Goal: Task Accomplishment & Management: Use online tool/utility

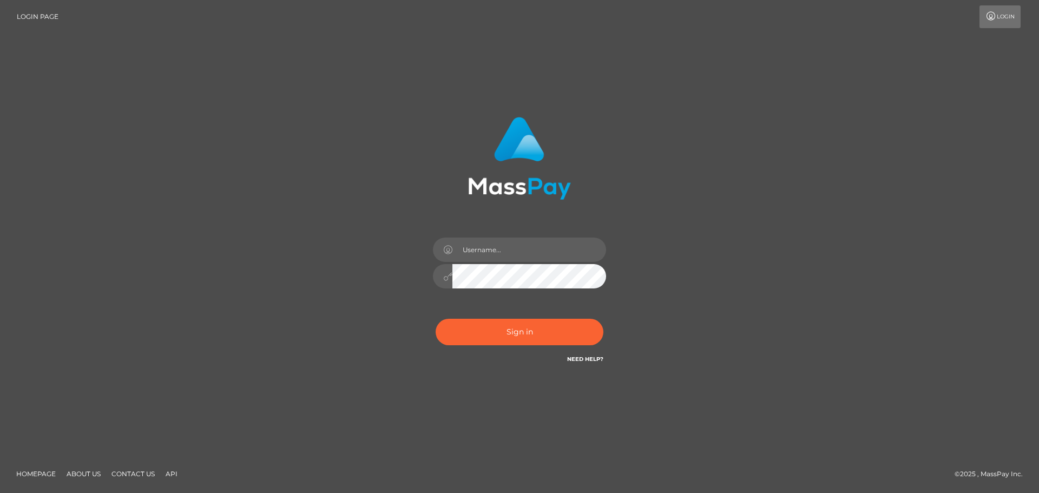
click at [383, 358] on div "Sign in" at bounding box center [520, 241] width 284 height 265
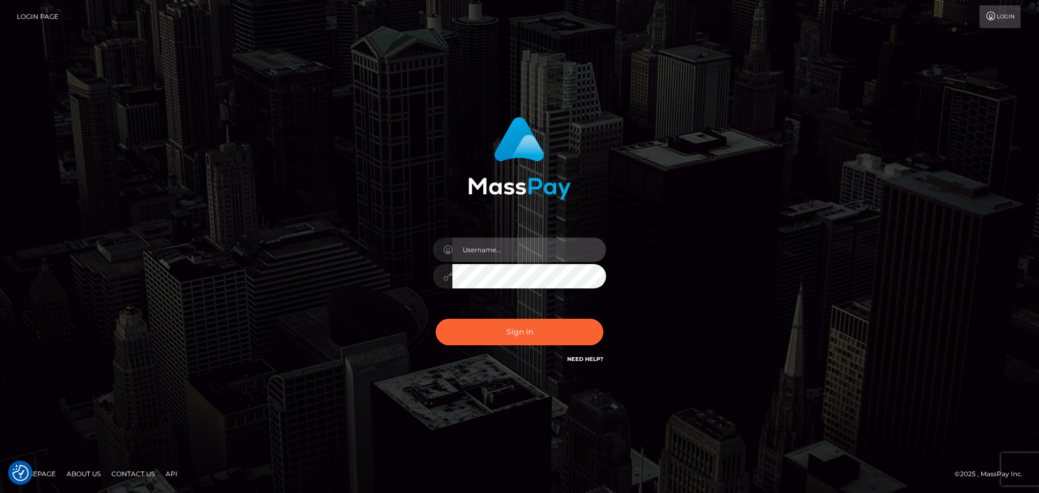
type input "vikki.jenkins"
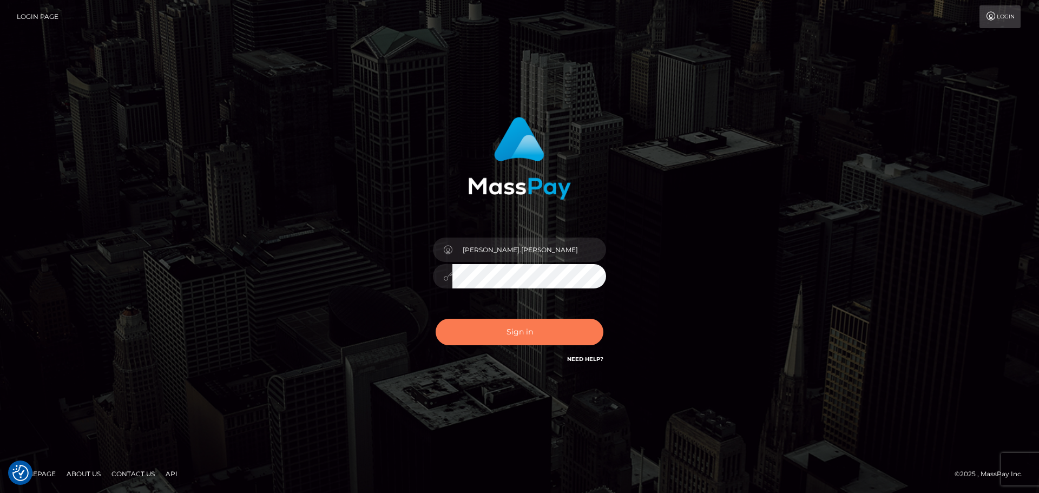
click at [518, 333] on button "Sign in" at bounding box center [520, 332] width 168 height 27
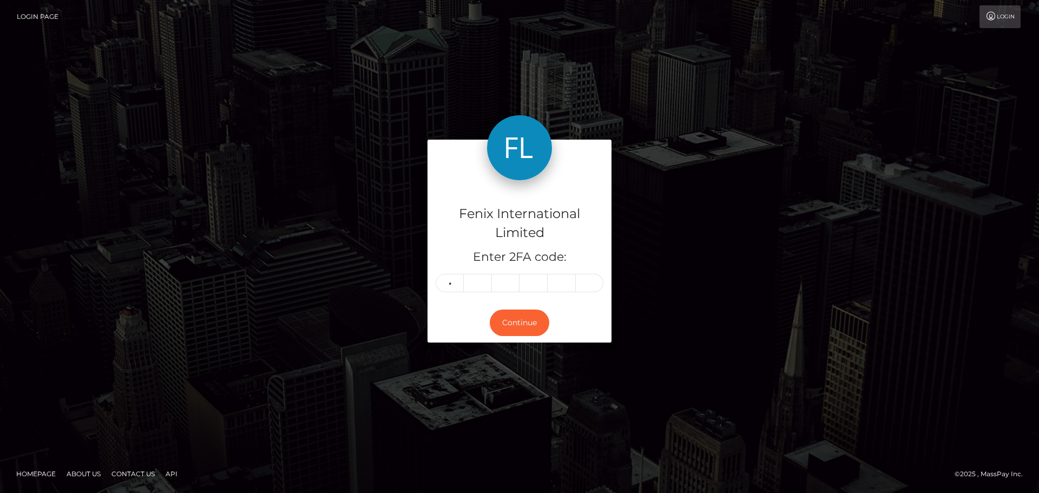
type input "8"
type input "3"
type input "4"
type input "3"
type input "0"
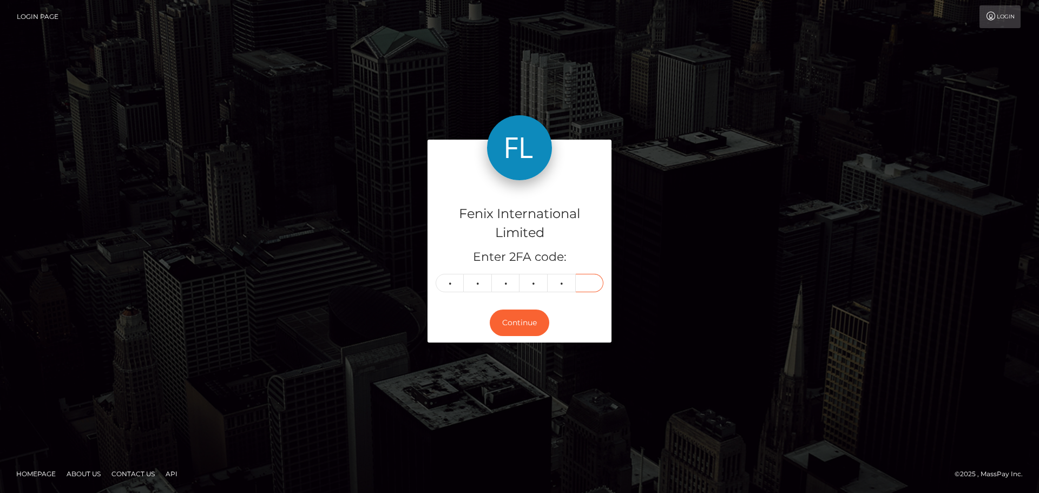
type input "6"
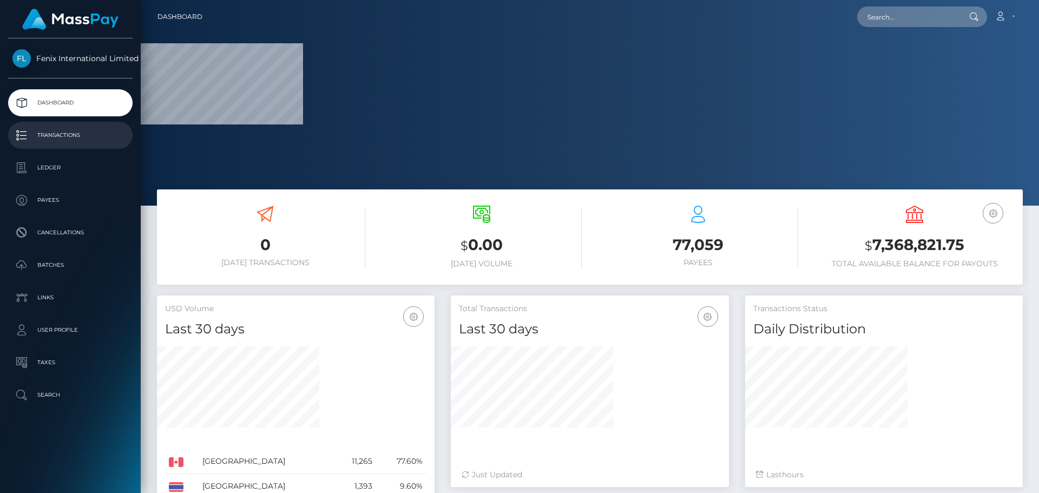
click at [66, 134] on p "Transactions" at bounding box center [70, 135] width 116 height 16
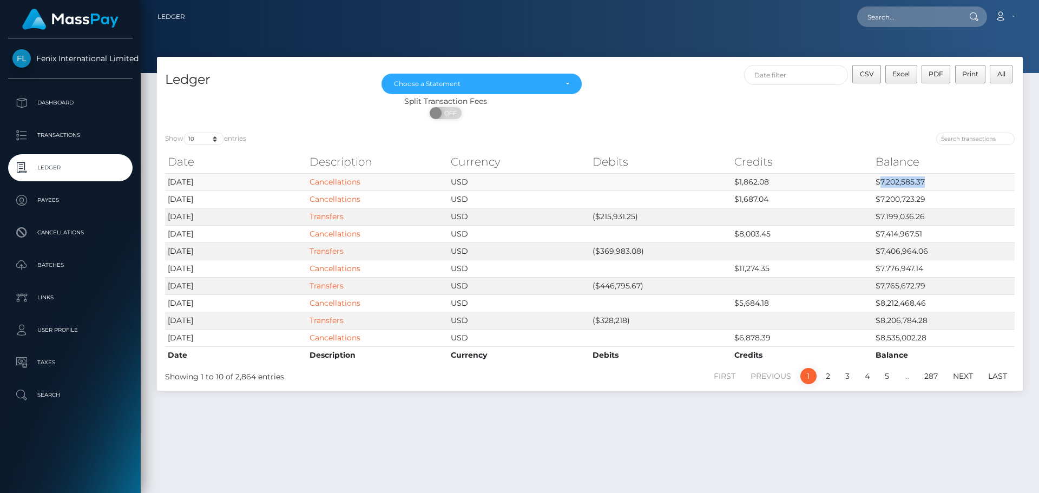
drag, startPoint x: 881, startPoint y: 180, endPoint x: 924, endPoint y: 180, distance: 42.7
click at [924, 180] on td "$7,202,585.37" at bounding box center [944, 181] width 142 height 17
copy td "7,202,585.37"
click at [868, 76] on span "CSV" at bounding box center [867, 74] width 14 height 8
click at [689, 122] on div "ON OFF" at bounding box center [445, 115] width 577 height 17
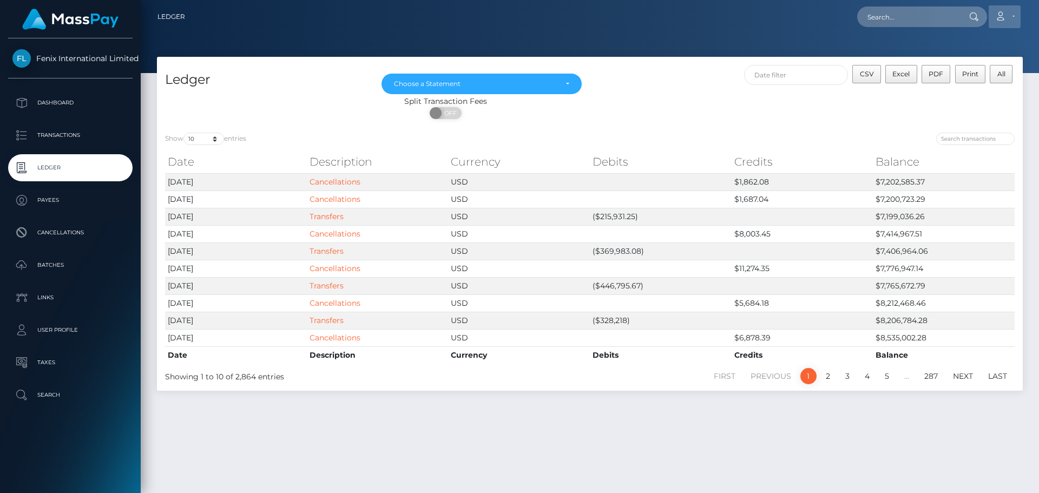
click at [1008, 14] on link "Account" at bounding box center [1005, 16] width 32 height 23
click at [972, 69] on link "Logout" at bounding box center [979, 70] width 87 height 20
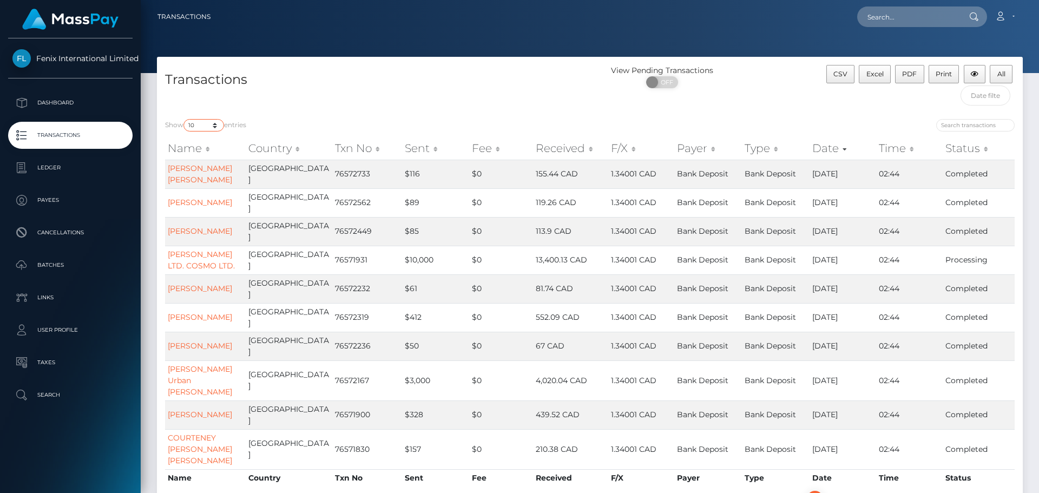
click at [218, 127] on select "10 25 50 100 250 500 1,000 3,500" at bounding box center [203, 125] width 41 height 12
select select "3500"
click at [185, 119] on select "10 25 50 100 250 500 1,000 3,500" at bounding box center [203, 125] width 41 height 12
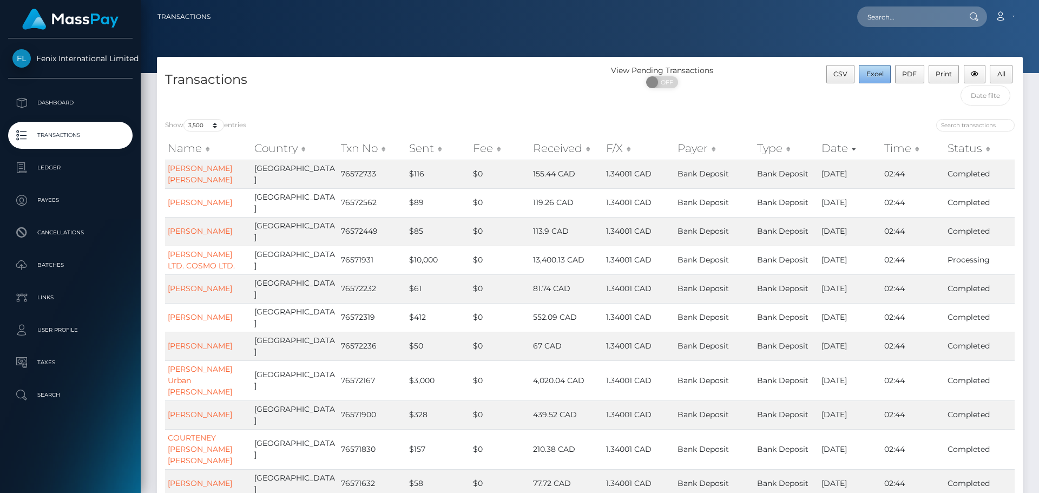
click at [871, 71] on span "Excel" at bounding box center [874, 74] width 17 height 8
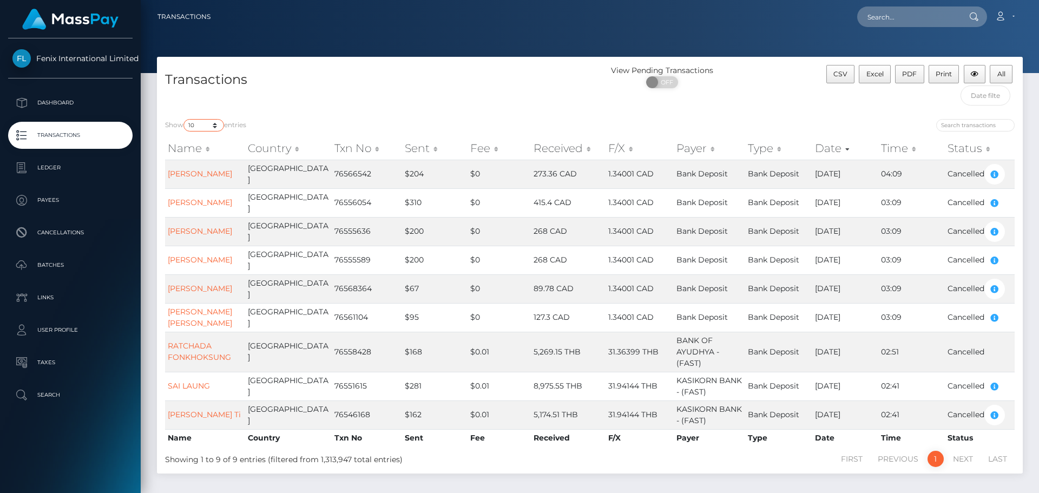
click at [209, 126] on select "10 25 50 100 250 500 1,000 3,500" at bounding box center [203, 125] width 41 height 12
select select "3500"
click at [185, 119] on select "10 25 50 100 250 500 1,000 3,500" at bounding box center [203, 125] width 41 height 12
click at [872, 75] on span "Excel" at bounding box center [874, 74] width 17 height 8
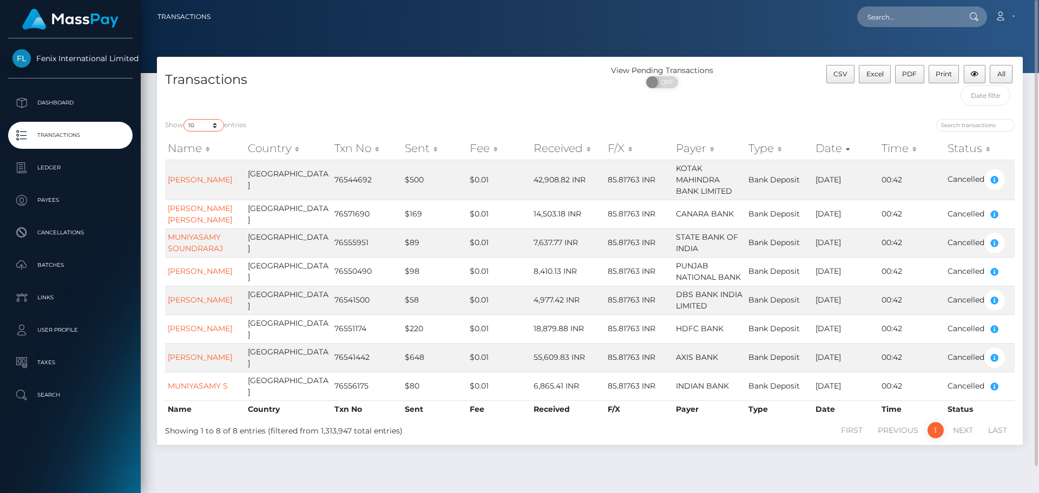
click at [219, 128] on select "10 25 50 100 250 500 1,000 3,500" at bounding box center [203, 125] width 41 height 12
select select "3500"
click at [185, 119] on select "10 25 50 100 250 500 1,000 3,500" at bounding box center [203, 125] width 41 height 12
click at [874, 71] on span "Excel" at bounding box center [874, 74] width 17 height 8
